Goal: Transaction & Acquisition: Purchase product/service

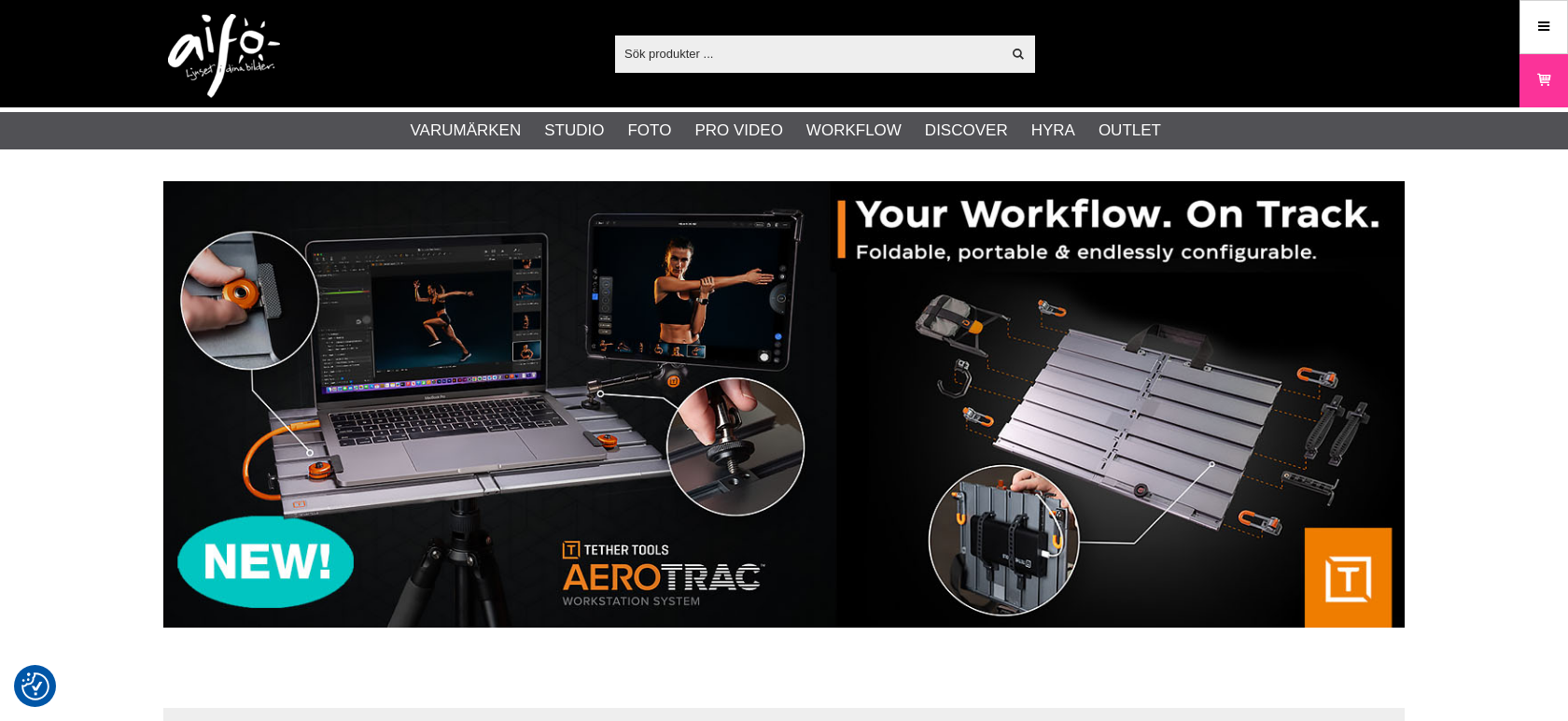
click at [825, 62] on input "text" at bounding box center [808, 54] width 385 height 28
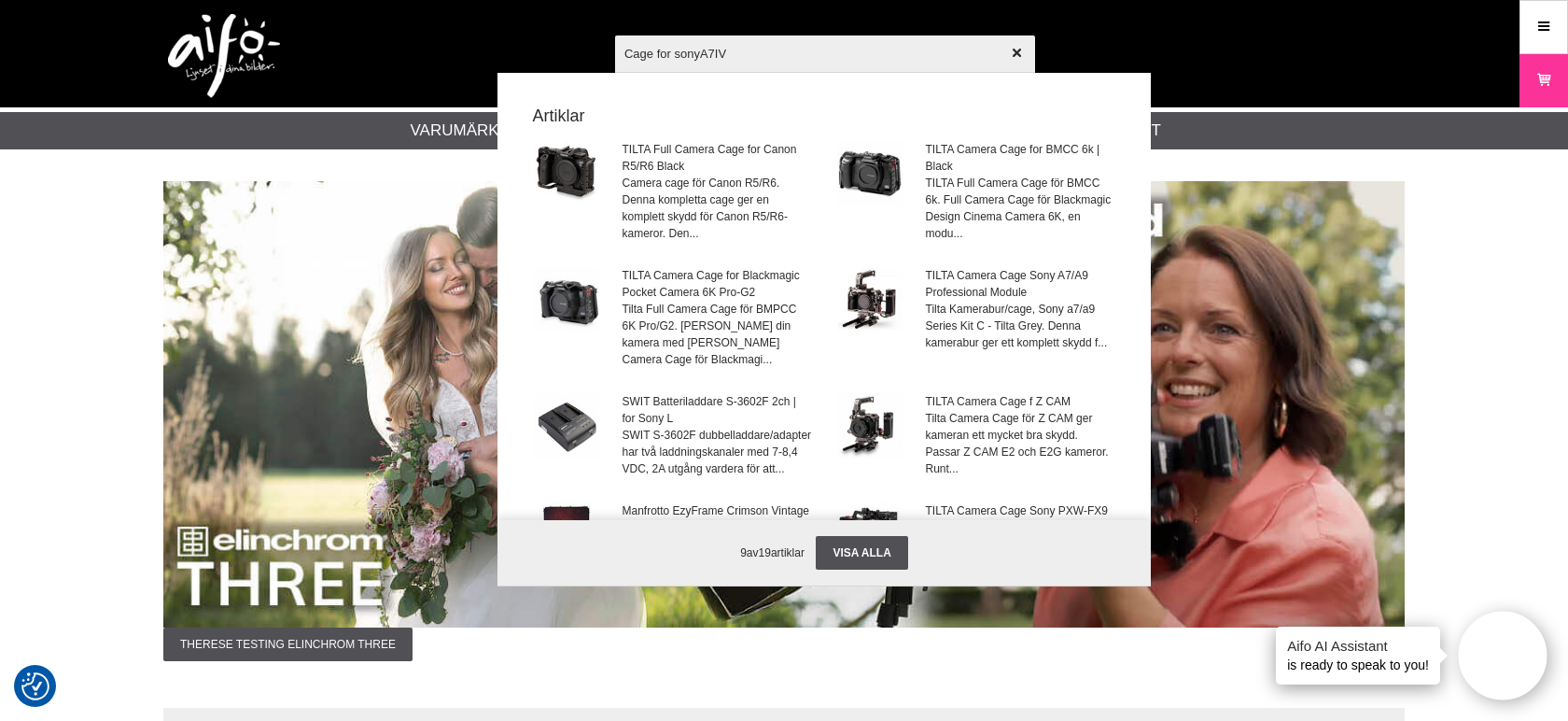
type input "Cage for sony A7IV"
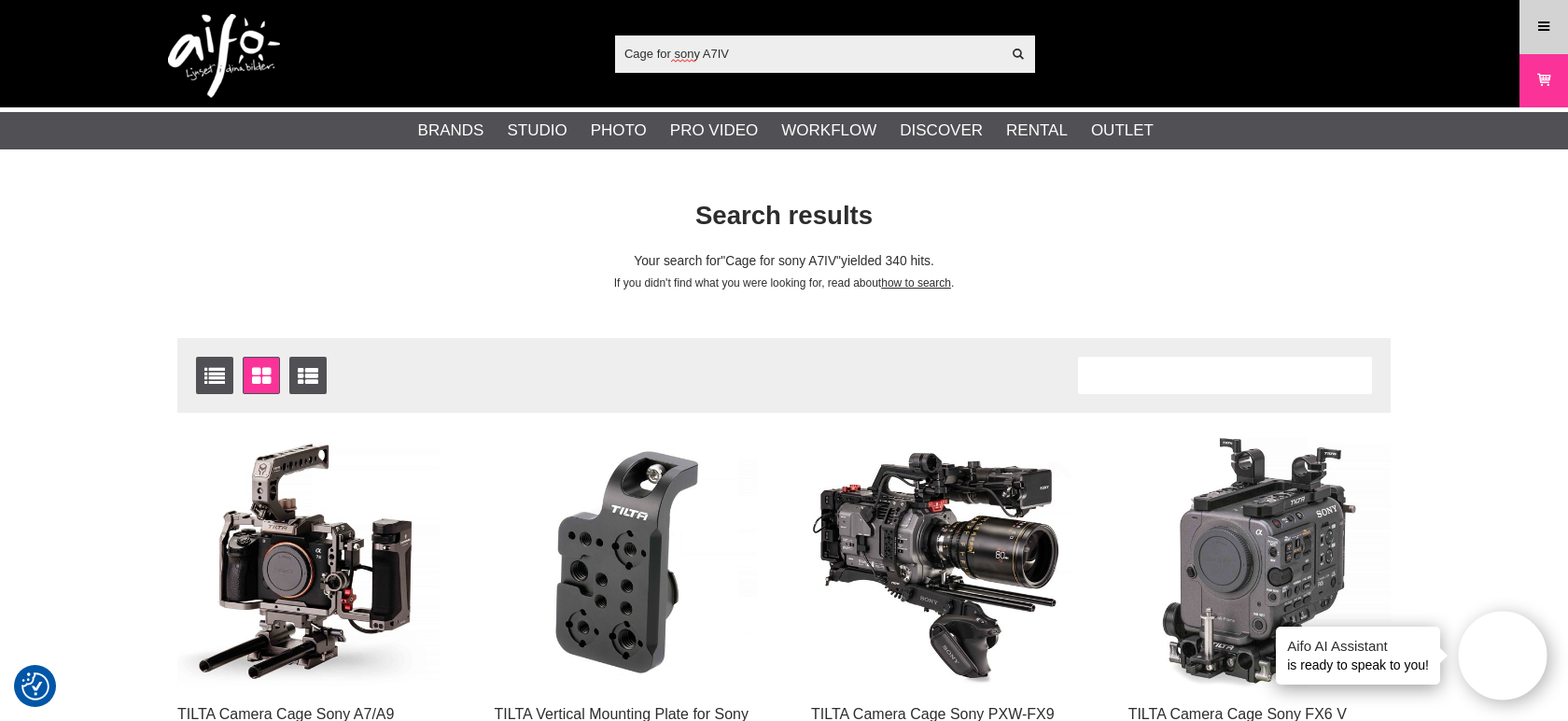
click at [1539, 35] on icon at bounding box center [1544, 27] width 17 height 21
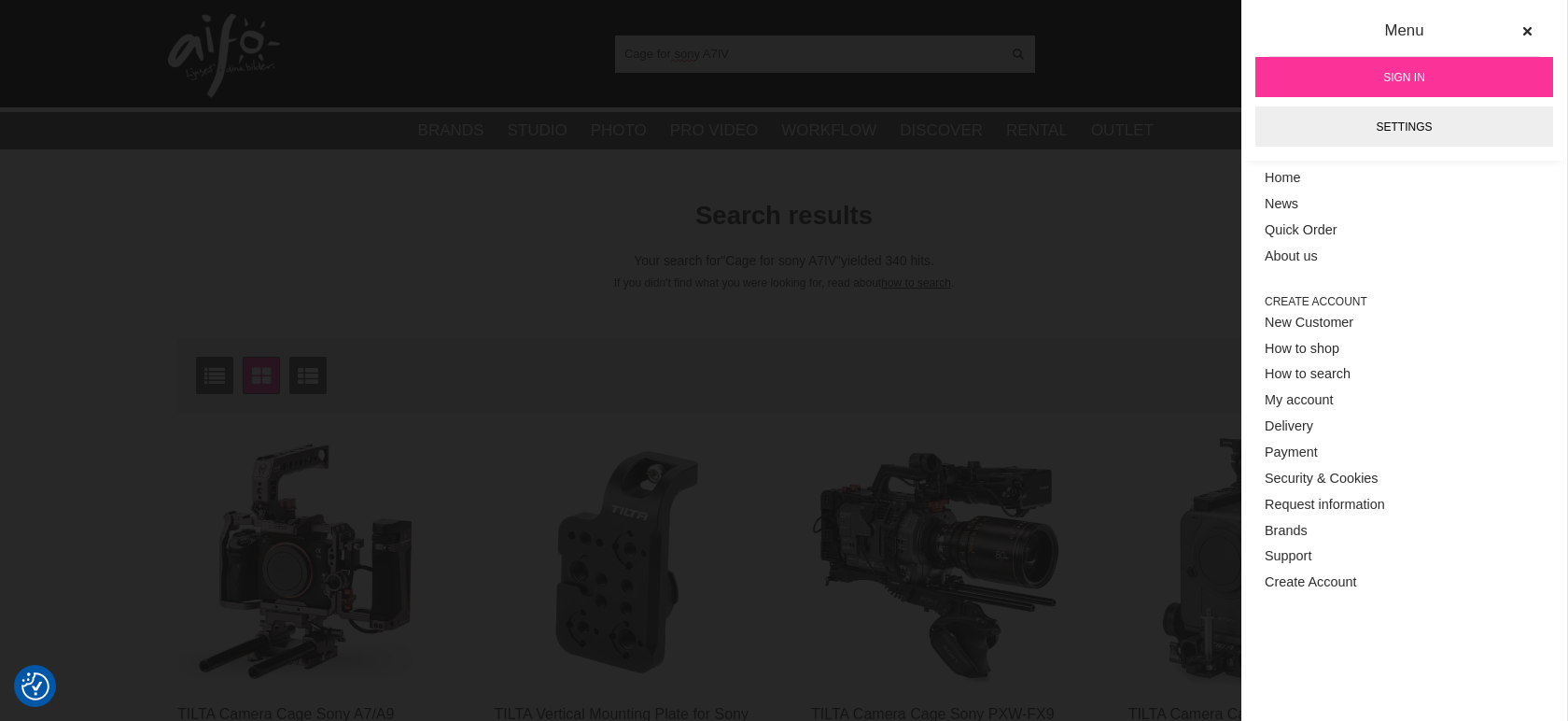
click at [1453, 73] on link "Sign in" at bounding box center [1404, 76] width 298 height 41
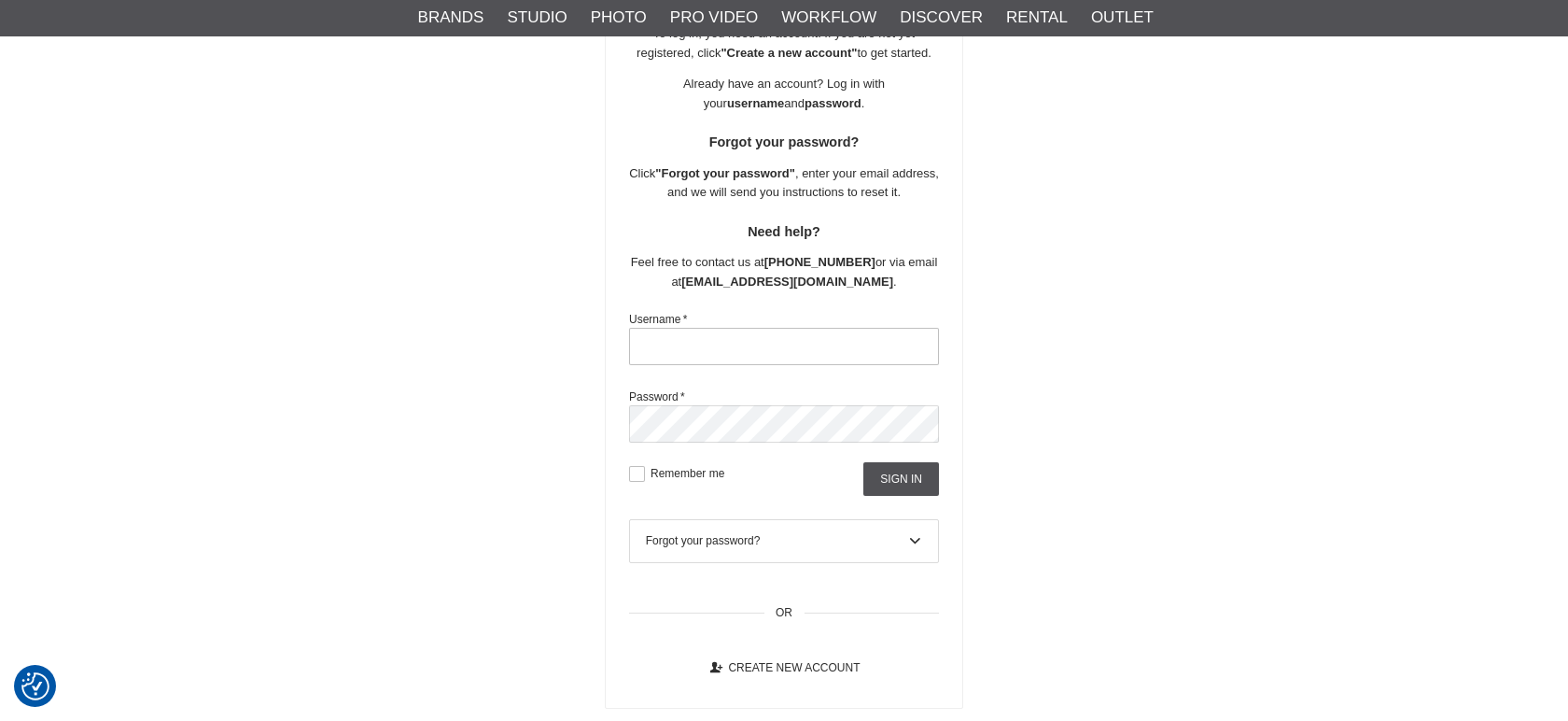
scroll to position [276, 0]
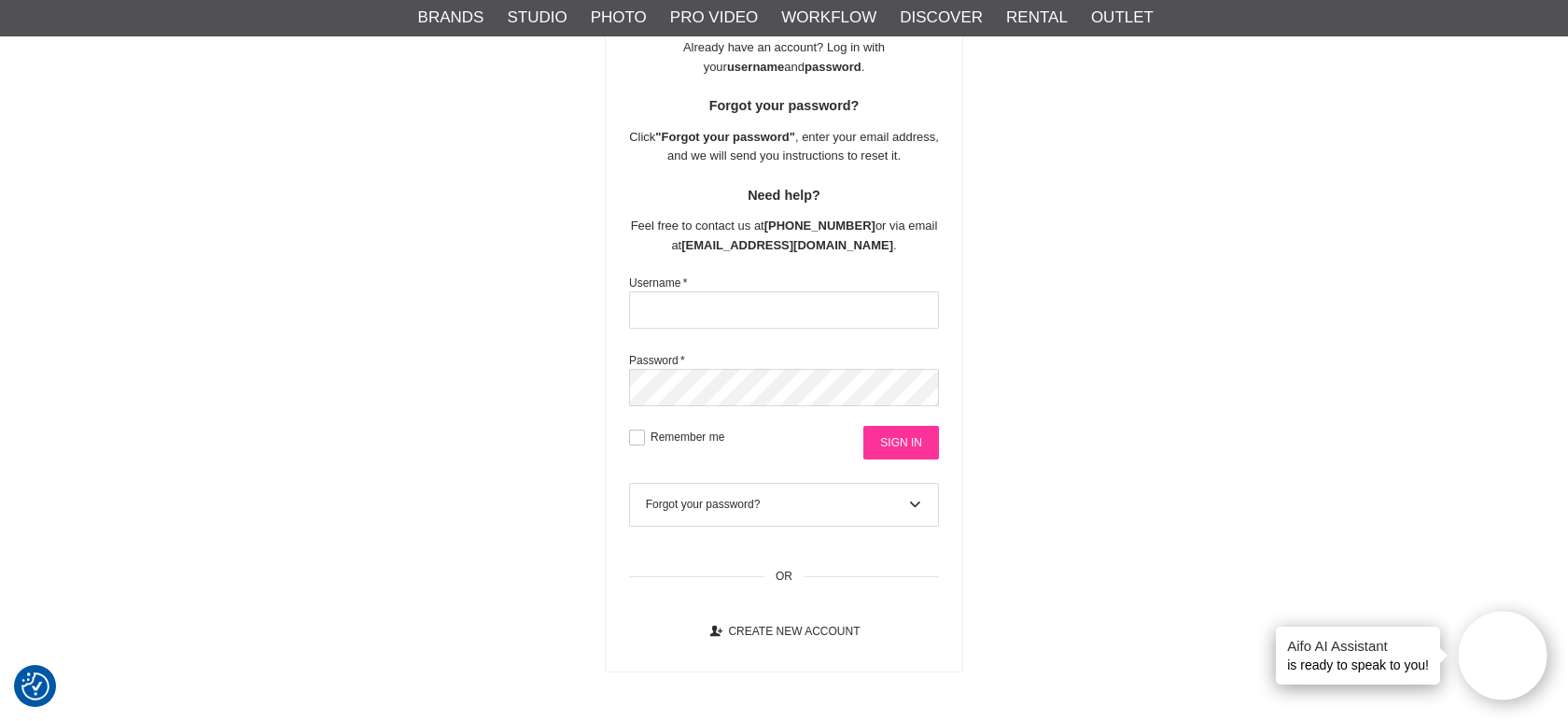
type input "masterfoto"
click at [902, 446] on input "Sign in" at bounding box center [901, 443] width 75 height 34
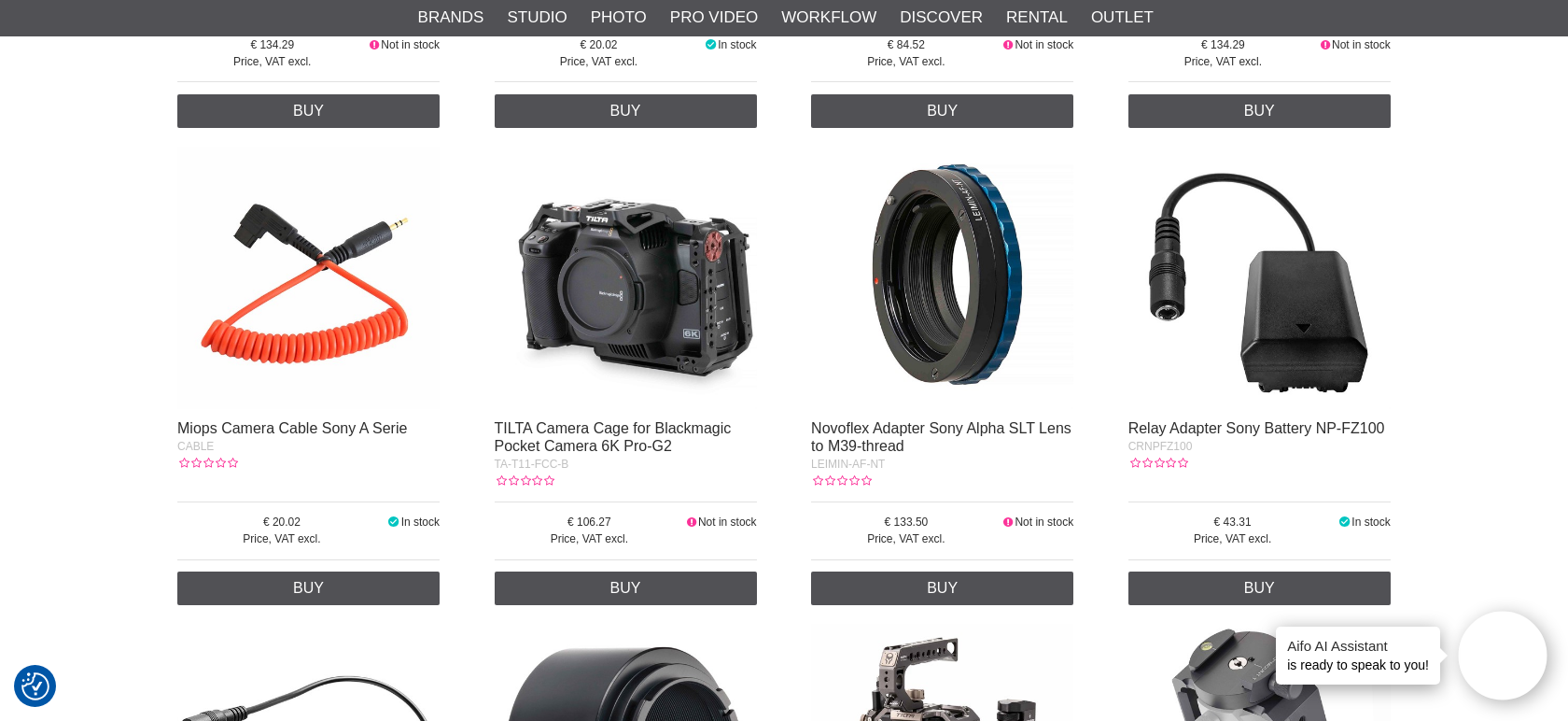
scroll to position [1244, 0]
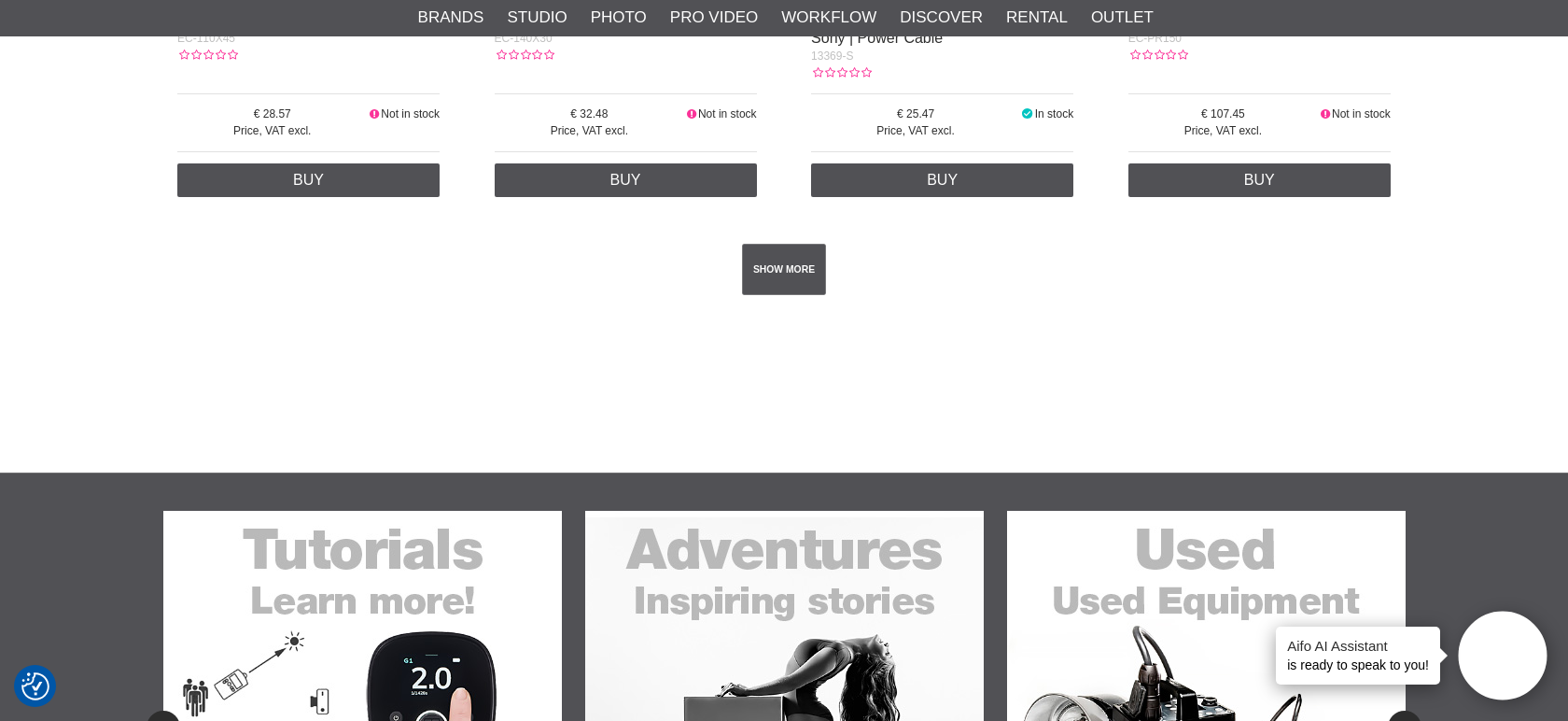
scroll to position [3457, 0]
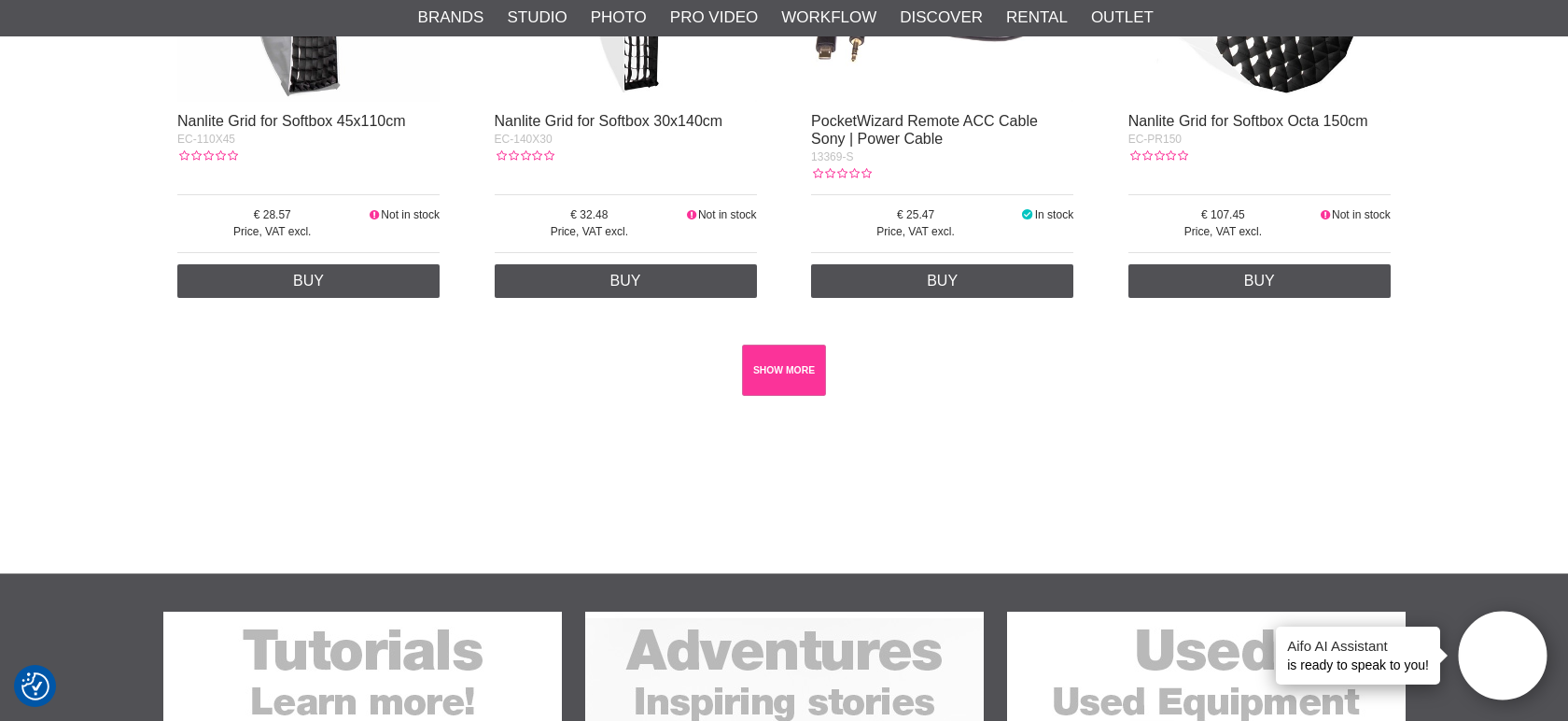
click at [761, 370] on link "SHOW MORE" at bounding box center [784, 369] width 85 height 51
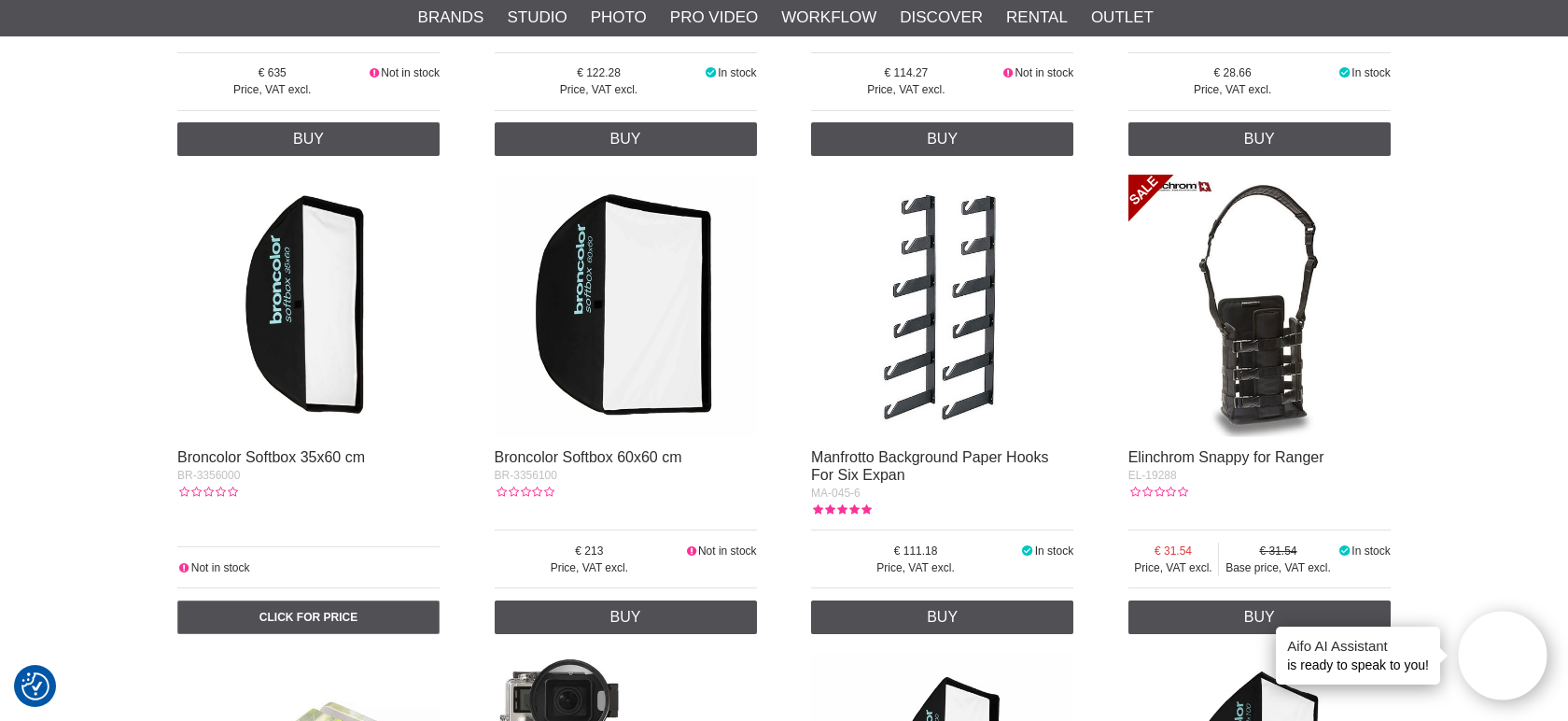
scroll to position [13274, 0]
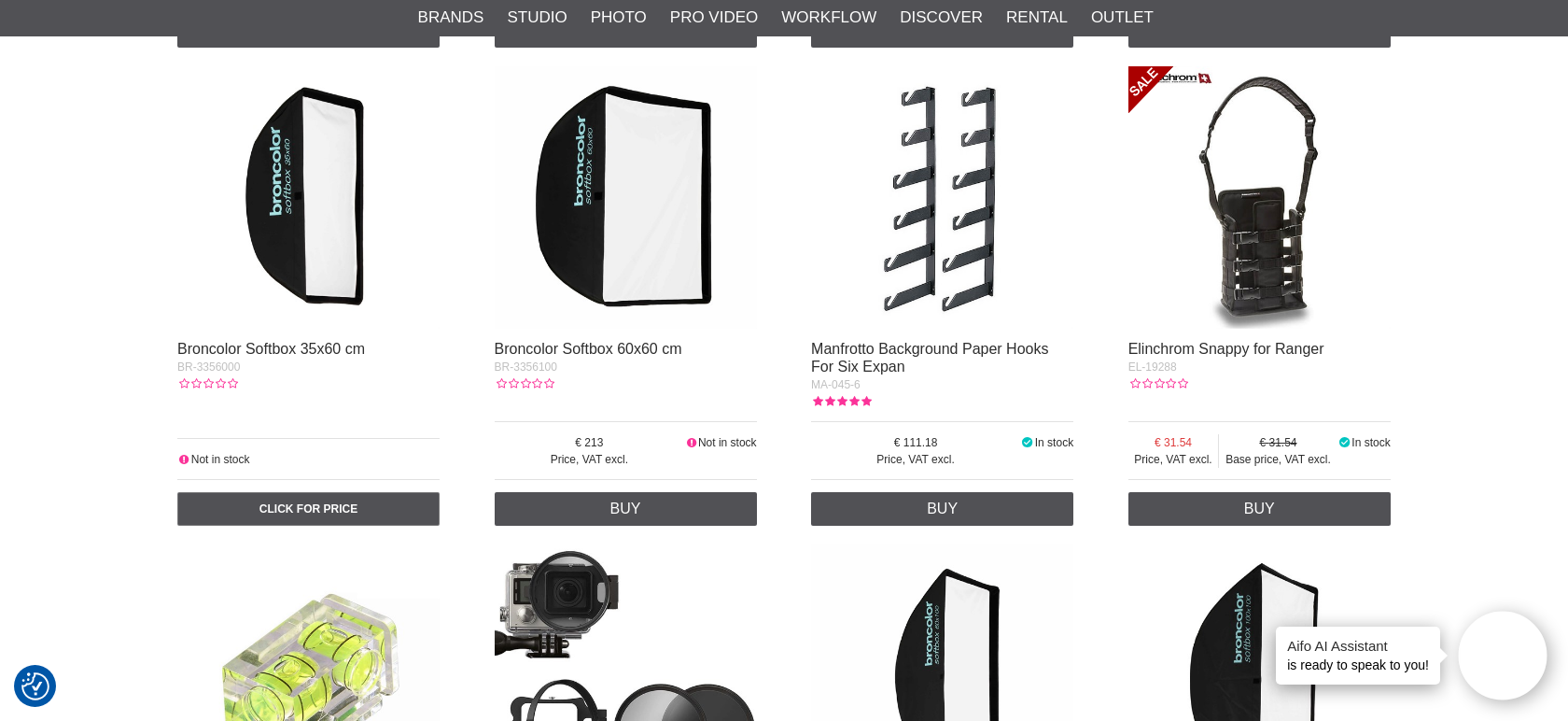
click at [1284, 251] on img at bounding box center [1259, 197] width 262 height 262
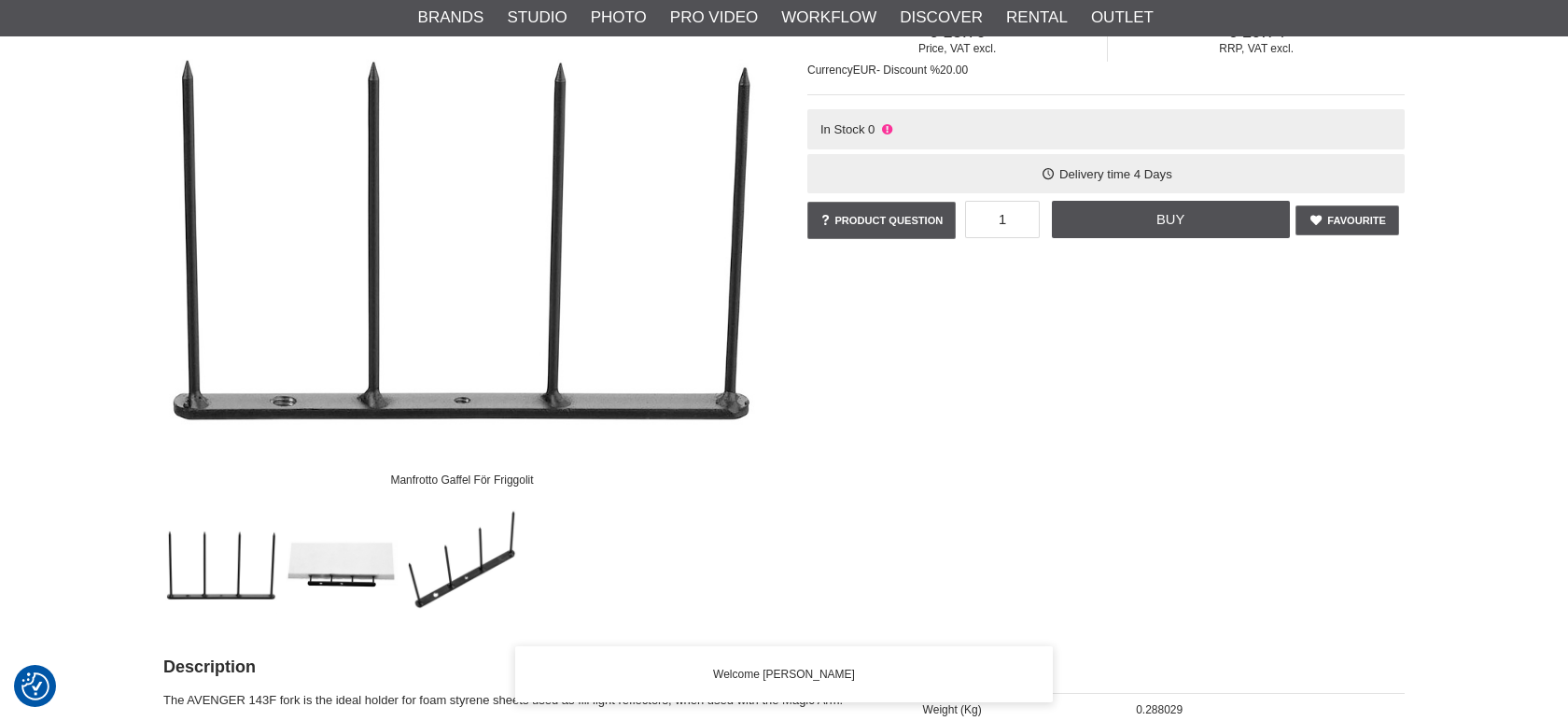
scroll to position [415, 0]
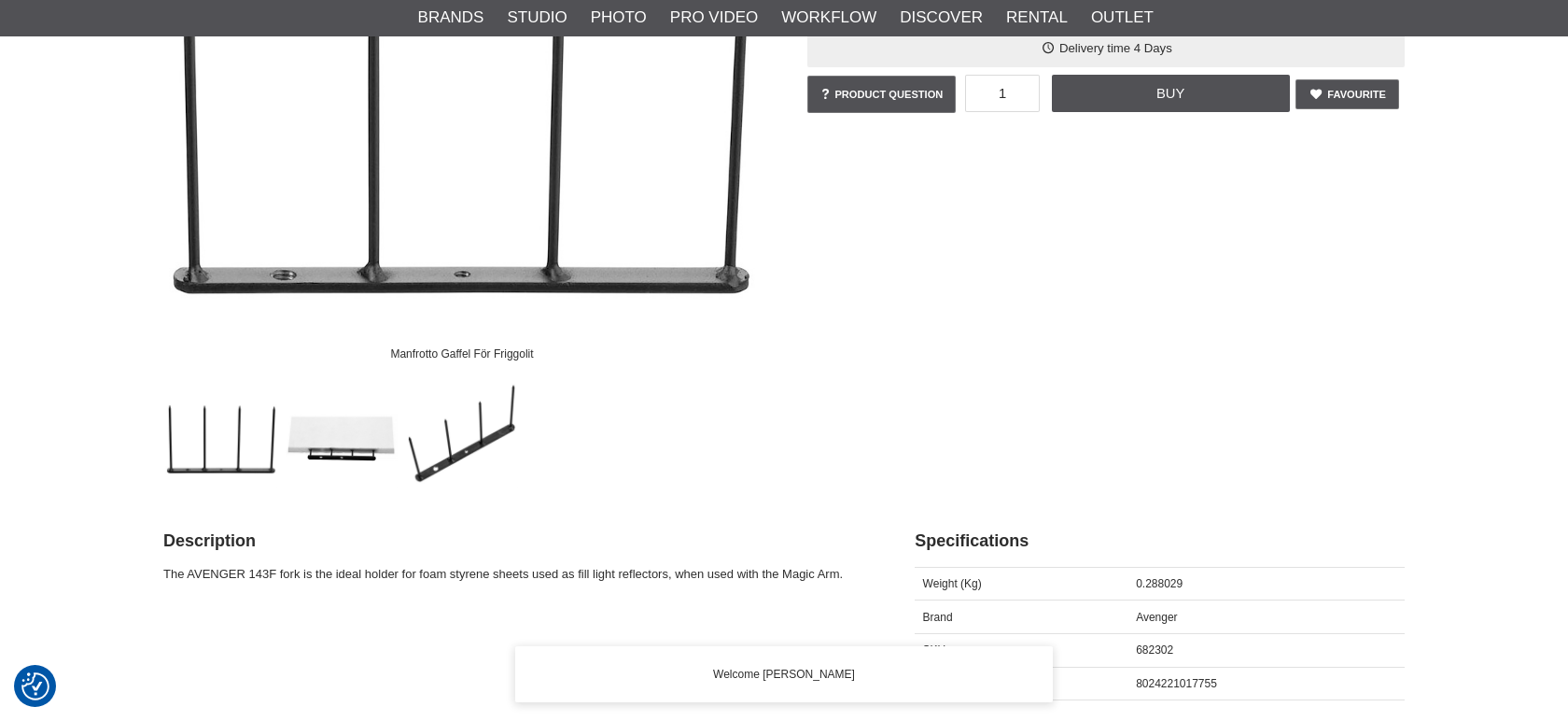
click at [348, 450] on img at bounding box center [342, 431] width 113 height 113
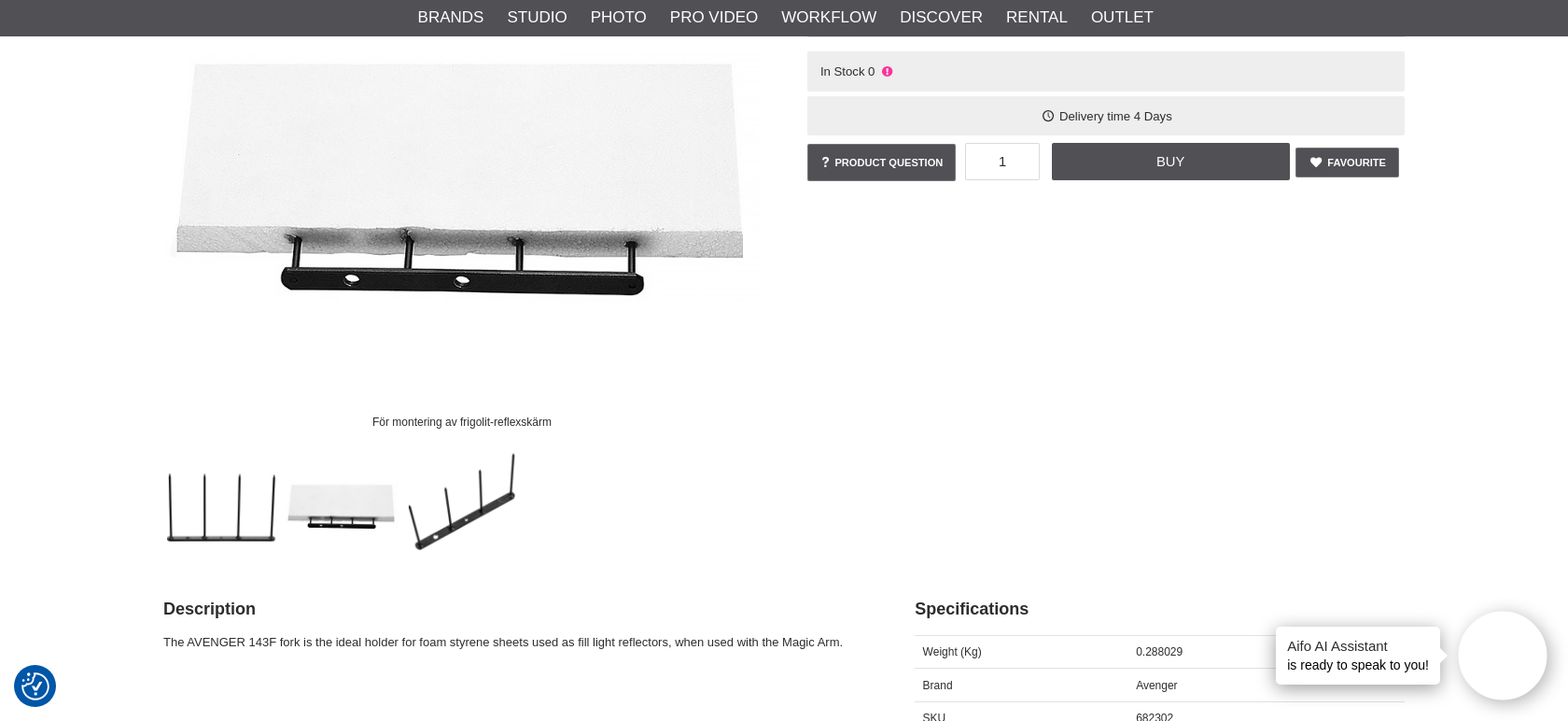
scroll to position [552, 0]
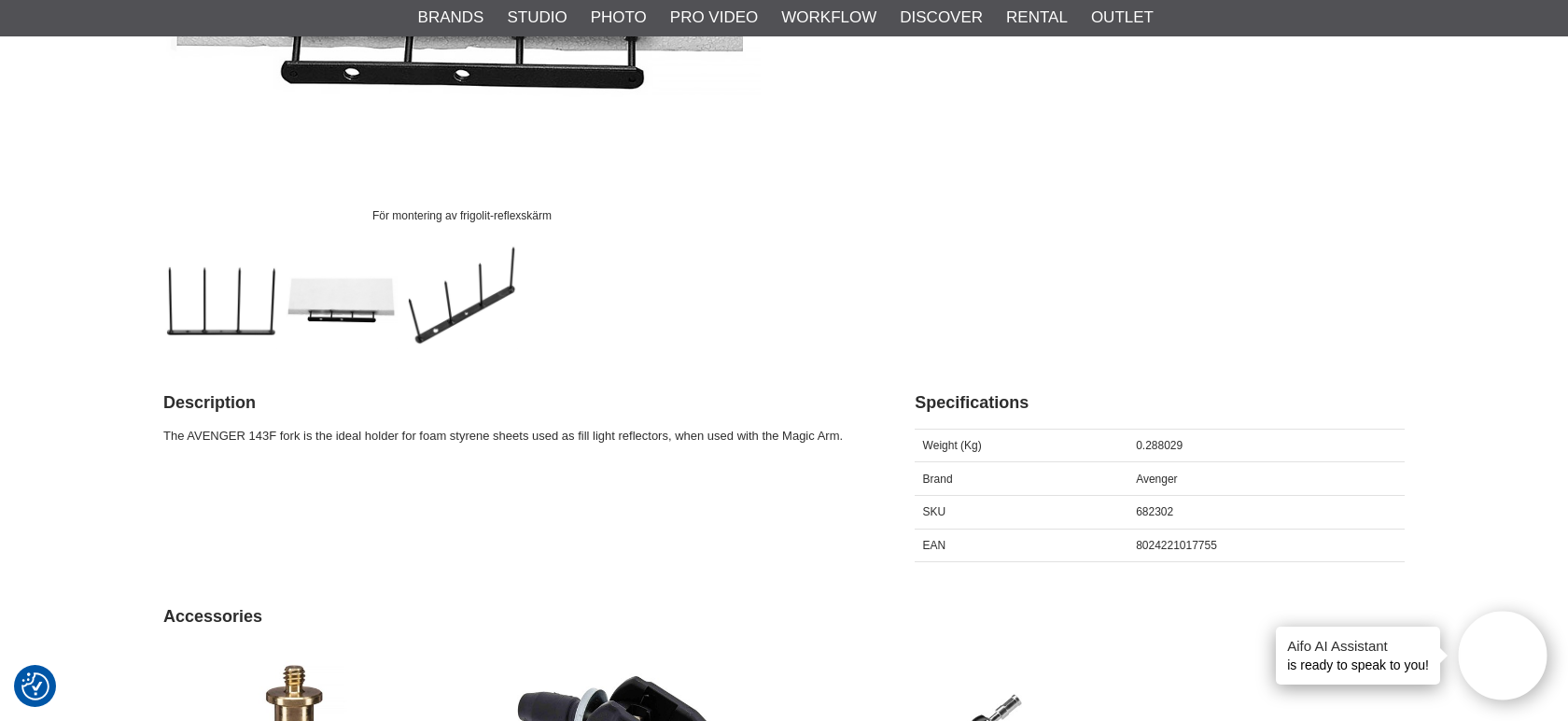
click at [484, 297] on img at bounding box center [463, 293] width 113 height 113
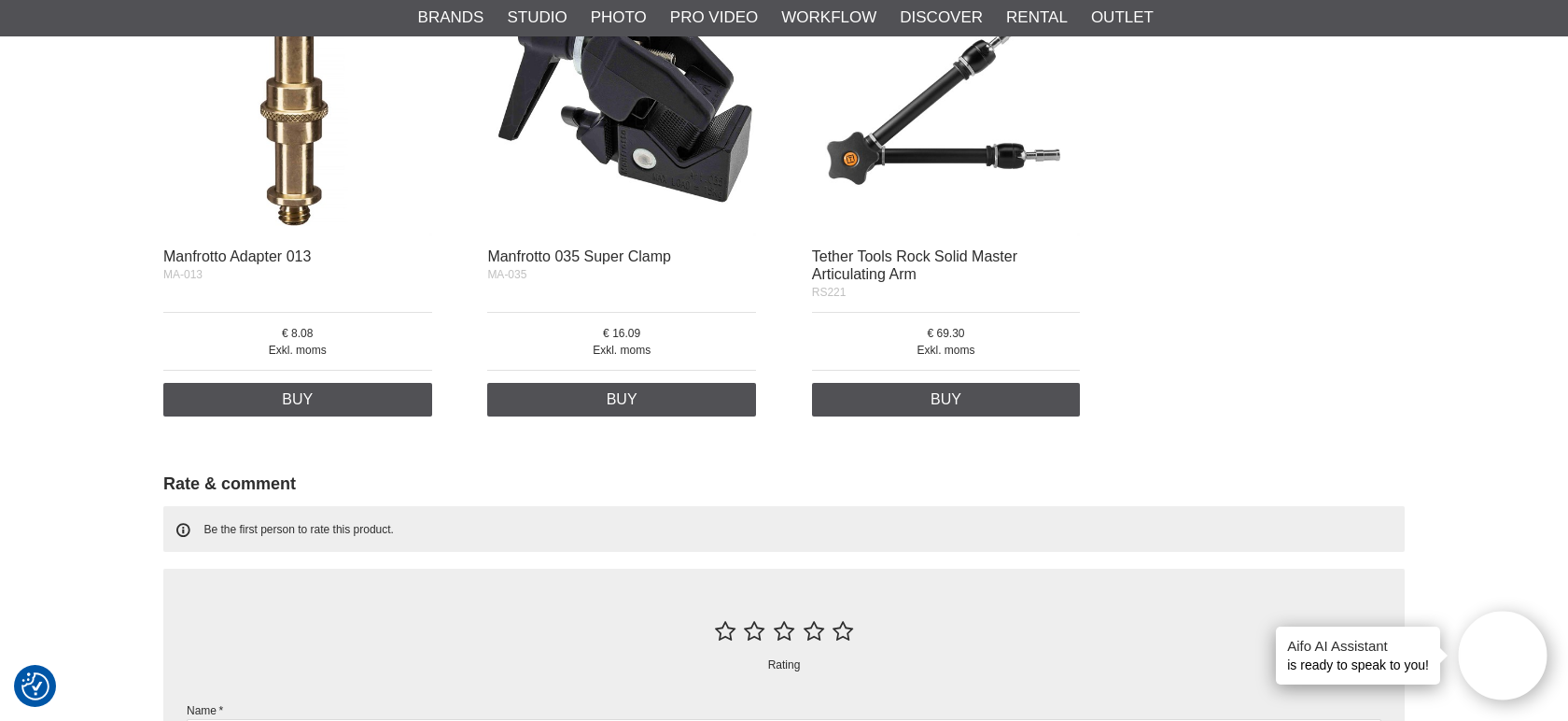
scroll to position [1383, 0]
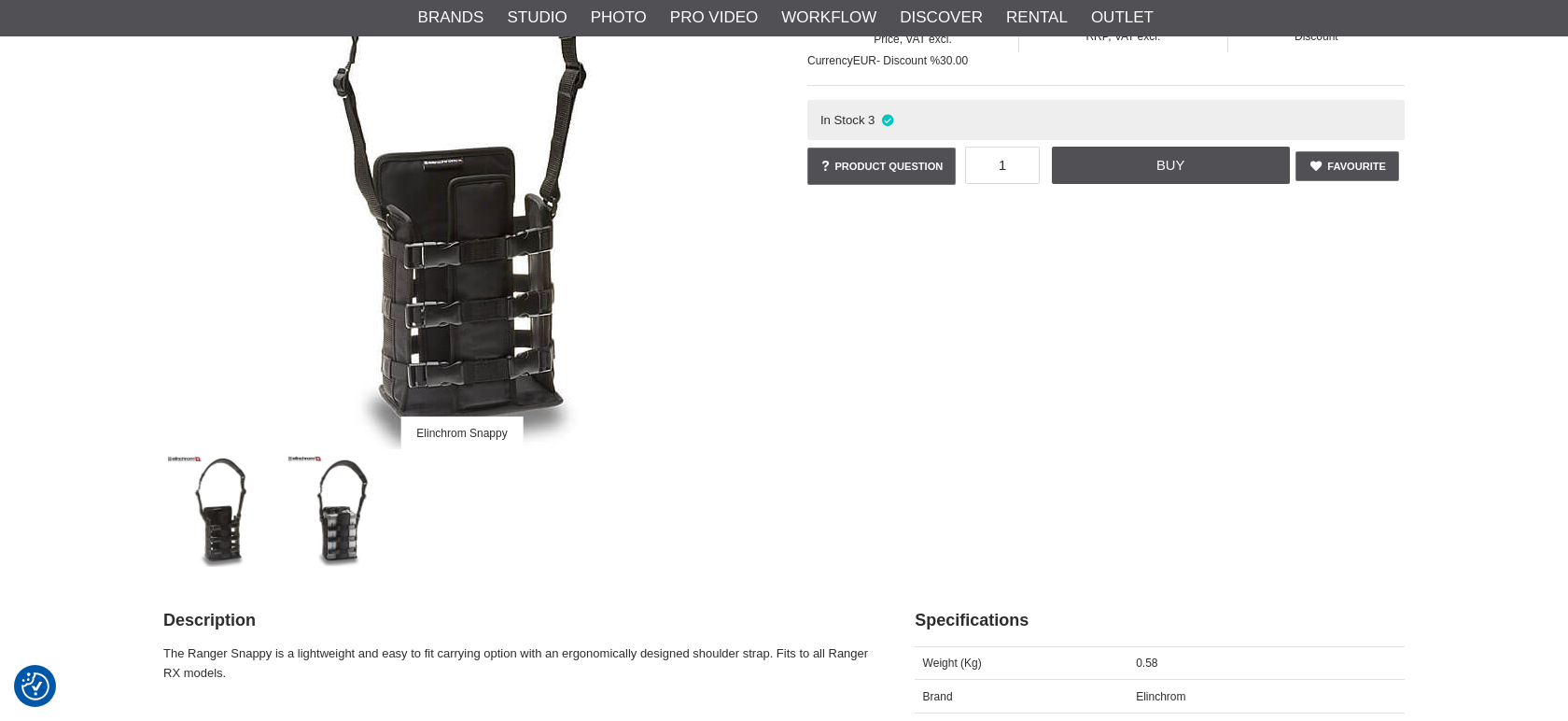
scroll to position [415, 0]
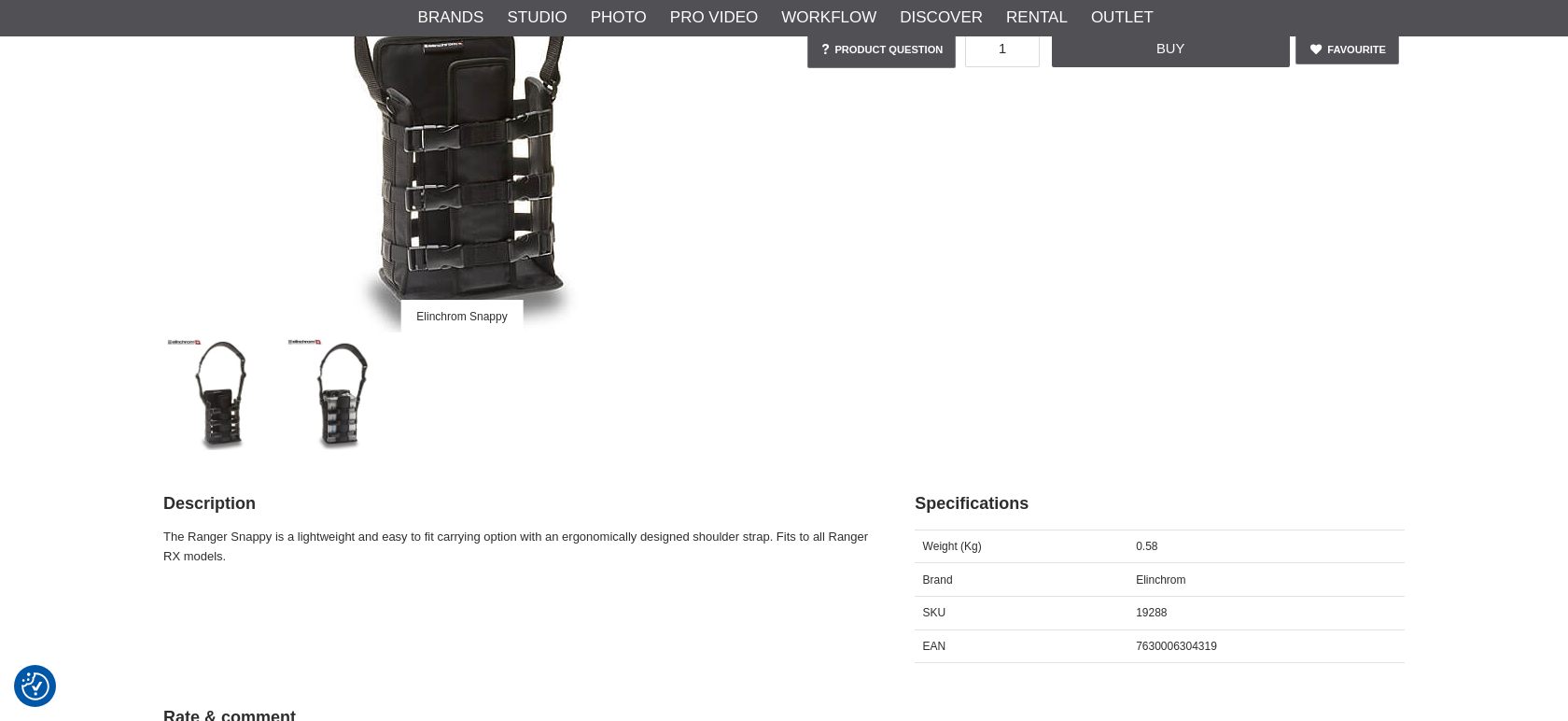
click at [333, 431] on img at bounding box center [342, 394] width 113 height 113
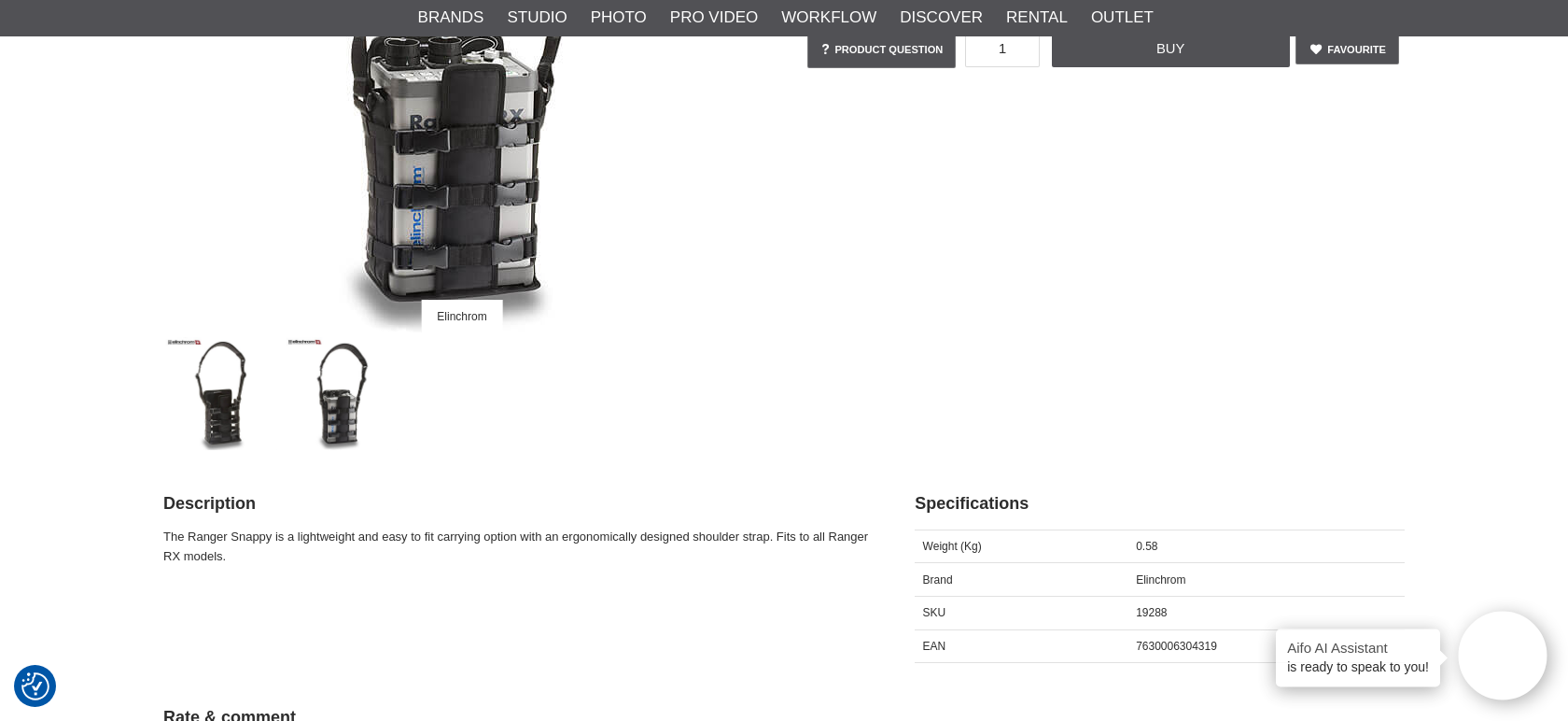
scroll to position [139, 0]
